Goal: Transaction & Acquisition: Download file/media

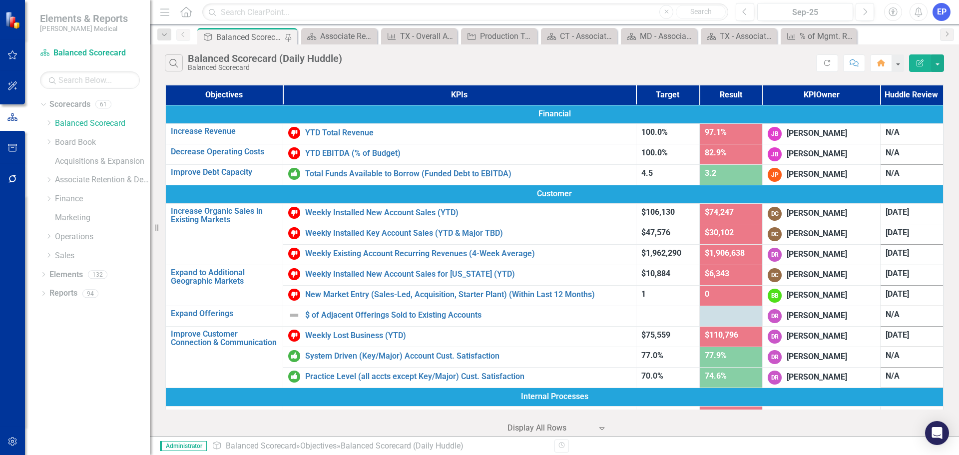
scroll to position [473, 0]
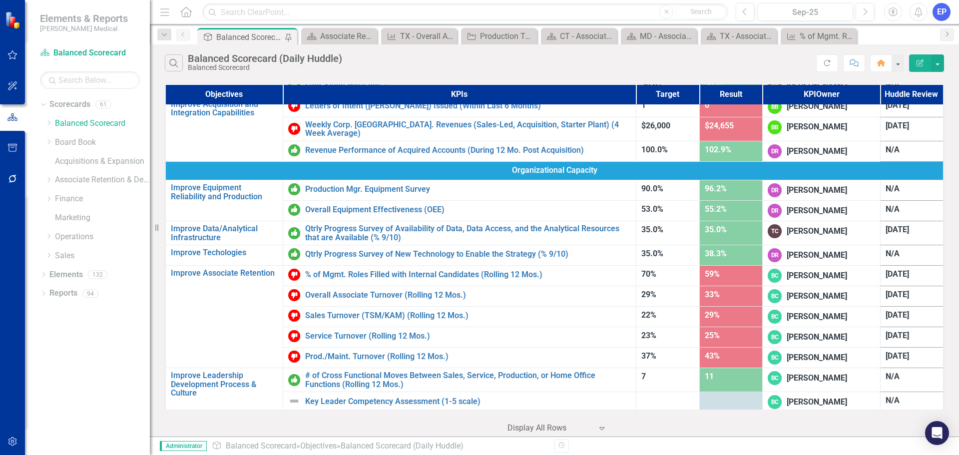
click at [13, 178] on icon "button" at bounding box center [12, 179] width 10 height 8
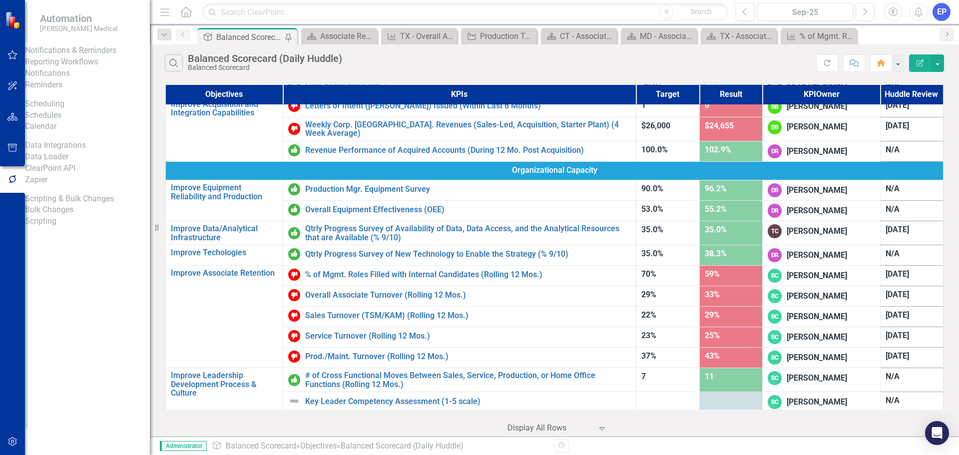
click at [11, 150] on icon "button" at bounding box center [12, 148] width 10 height 8
click at [78, 68] on link "Briefing Books" at bounding box center [87, 61] width 125 height 11
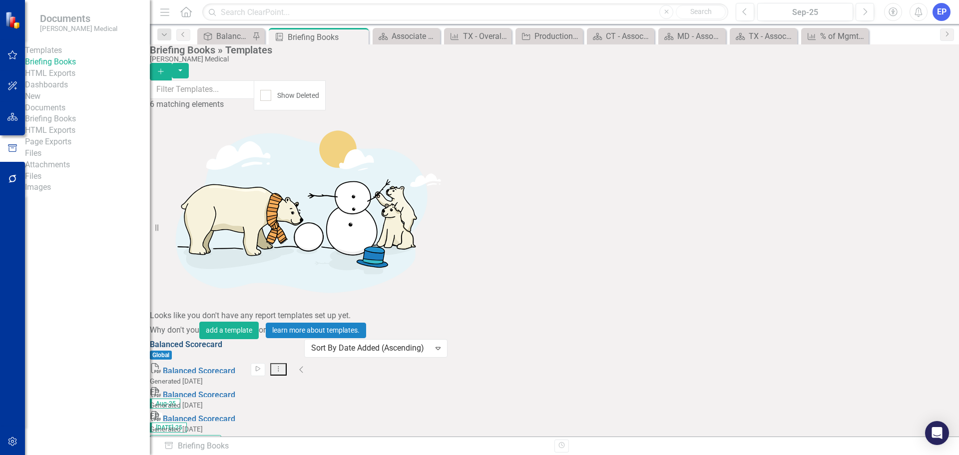
click at [222, 340] on link "Balanced Scorecard" at bounding box center [186, 344] width 72 height 9
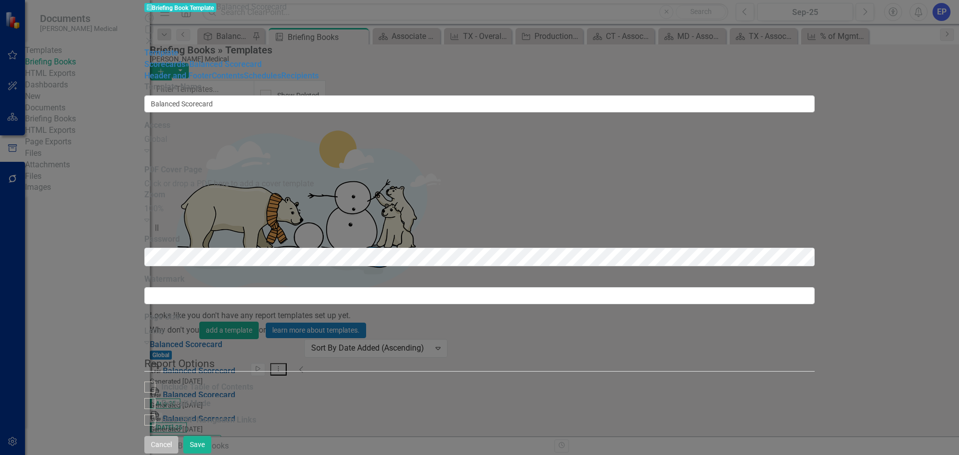
click at [178, 438] on button "Cancel" at bounding box center [161, 444] width 34 height 17
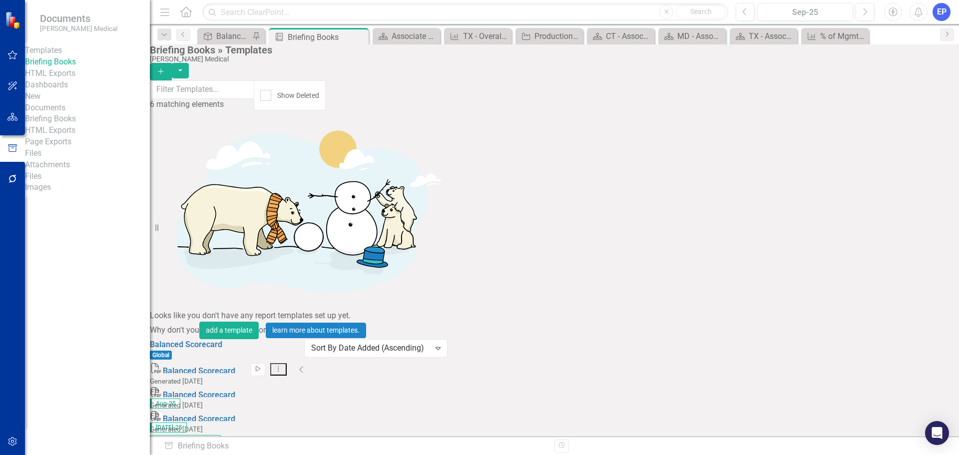
click at [262, 366] on icon "Start" at bounding box center [257, 369] width 7 height 6
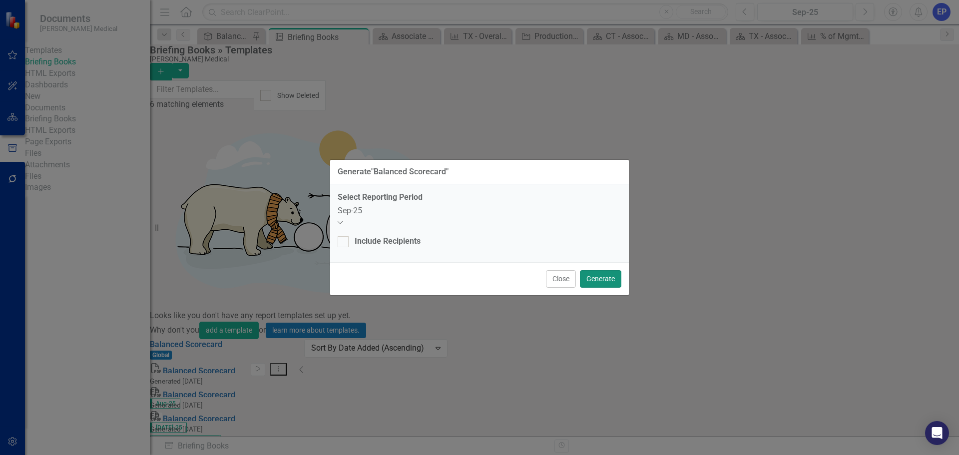
click at [605, 272] on button "Generate" at bounding box center [600, 278] width 41 height 17
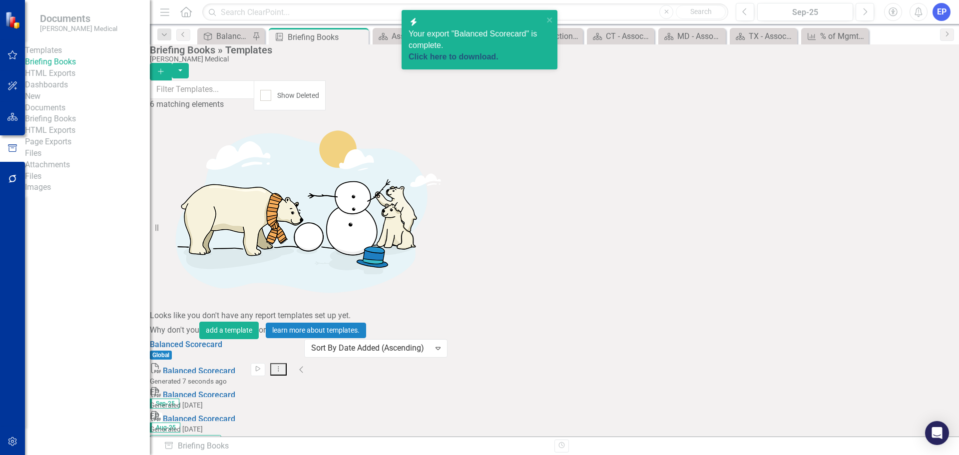
click at [482, 52] on link "Click here to download." at bounding box center [454, 56] width 90 height 8
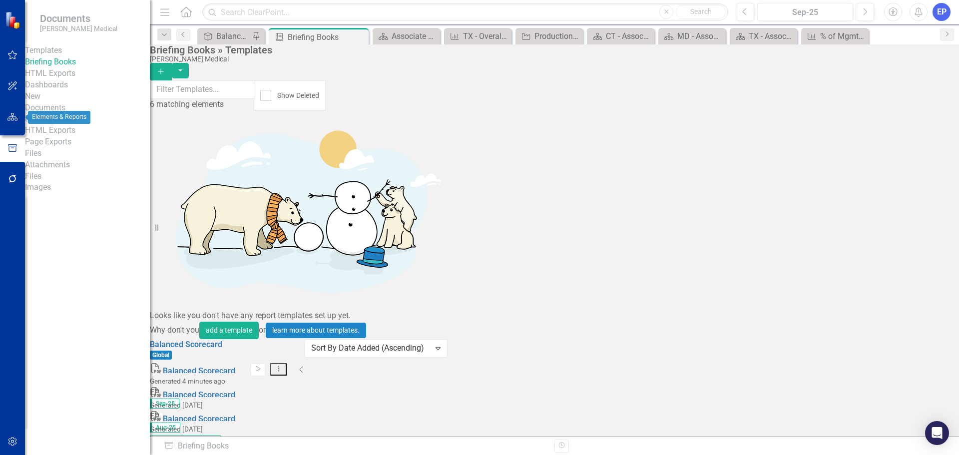
click at [15, 113] on icon "button" at bounding box center [12, 117] width 10 height 8
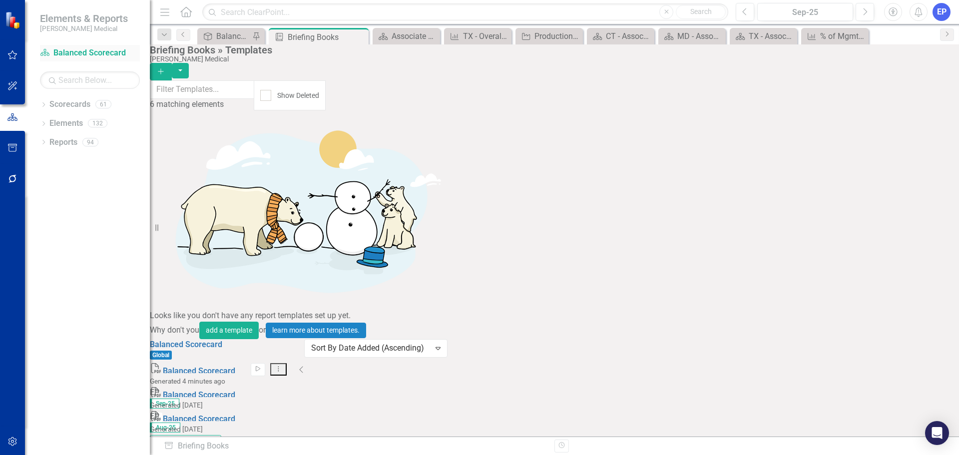
click at [63, 55] on link "Scorecard Balanced Scorecard" at bounding box center [90, 52] width 100 height 11
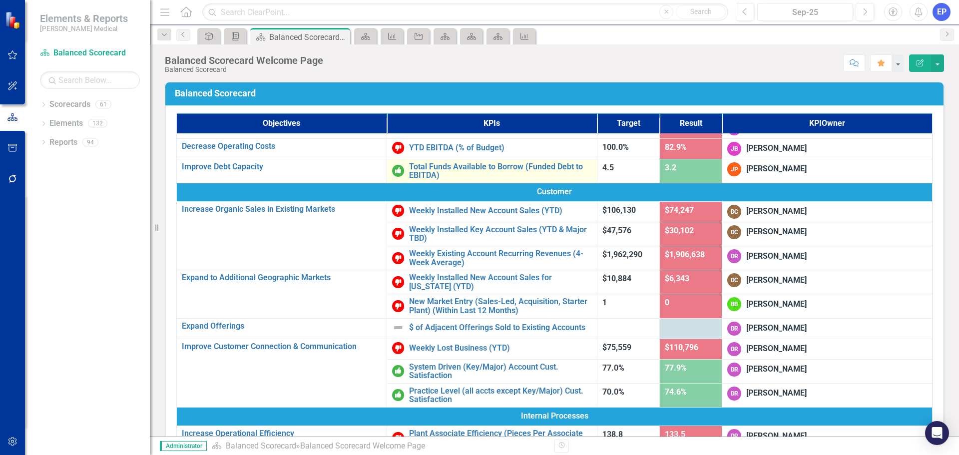
scroll to position [50, 0]
